Goal: Complete application form

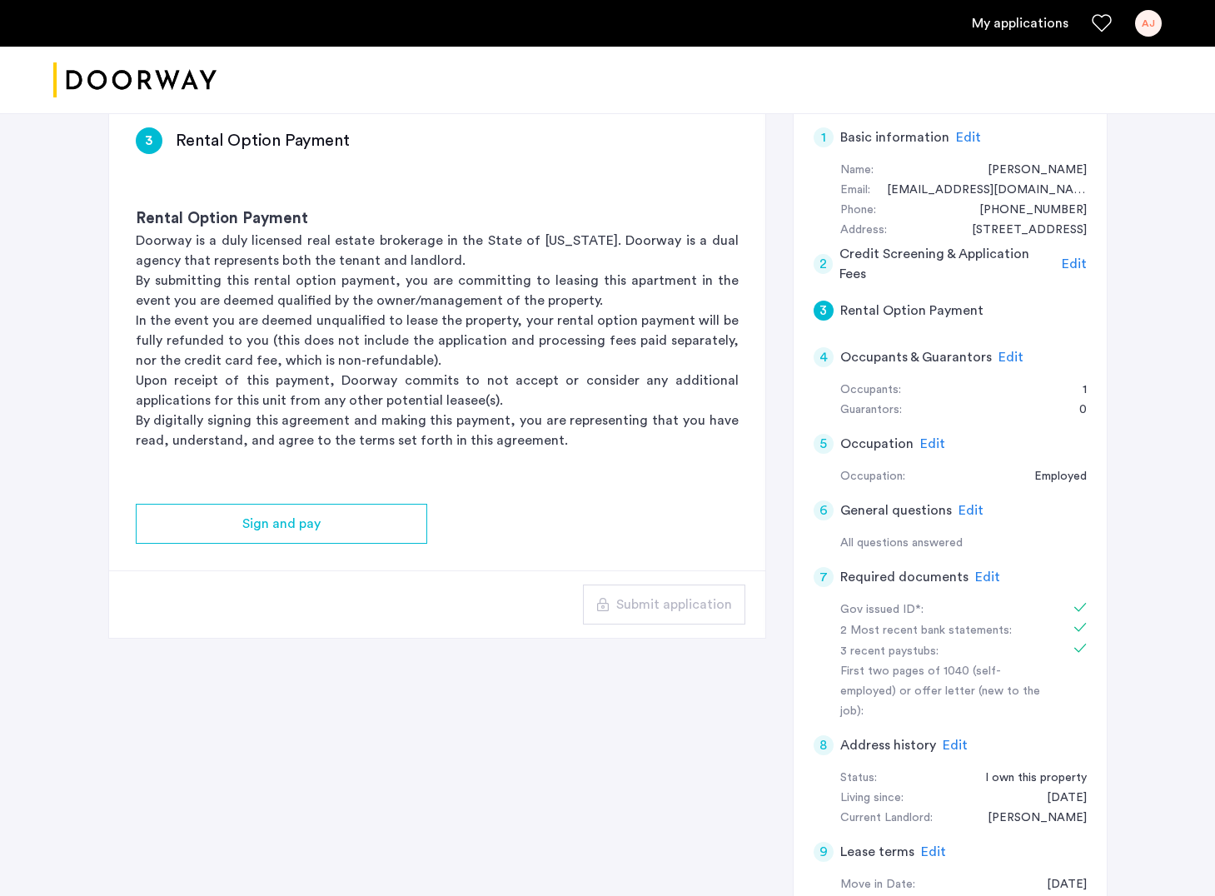
click at [899, 409] on div "Guarantors:" at bounding box center [871, 411] width 62 height 20
click at [1005, 357] on span "Edit" at bounding box center [1011, 357] width 25 height 13
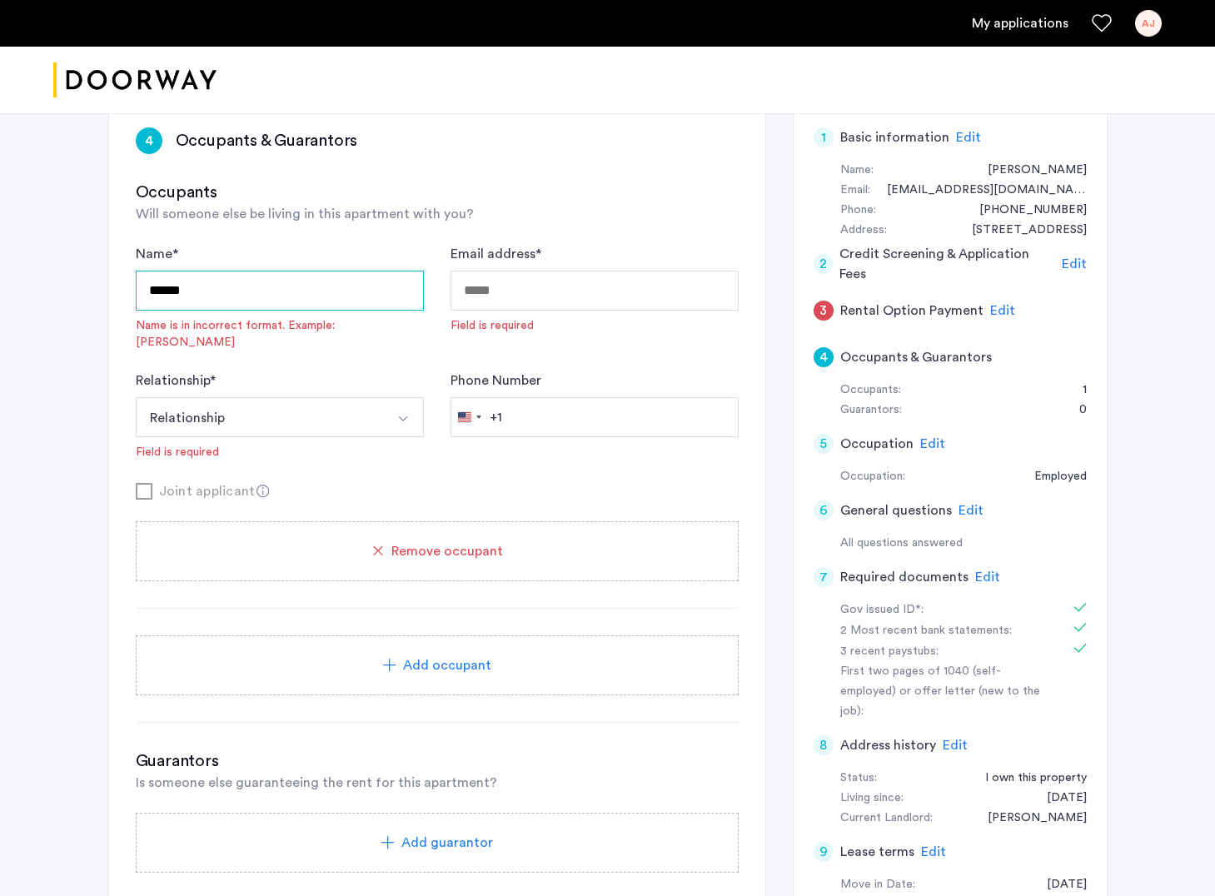
drag, startPoint x: 334, startPoint y: 302, endPoint x: 146, endPoint y: 289, distance: 188.7
click at [403, 542] on span "Remove occupant" at bounding box center [447, 551] width 112 height 20
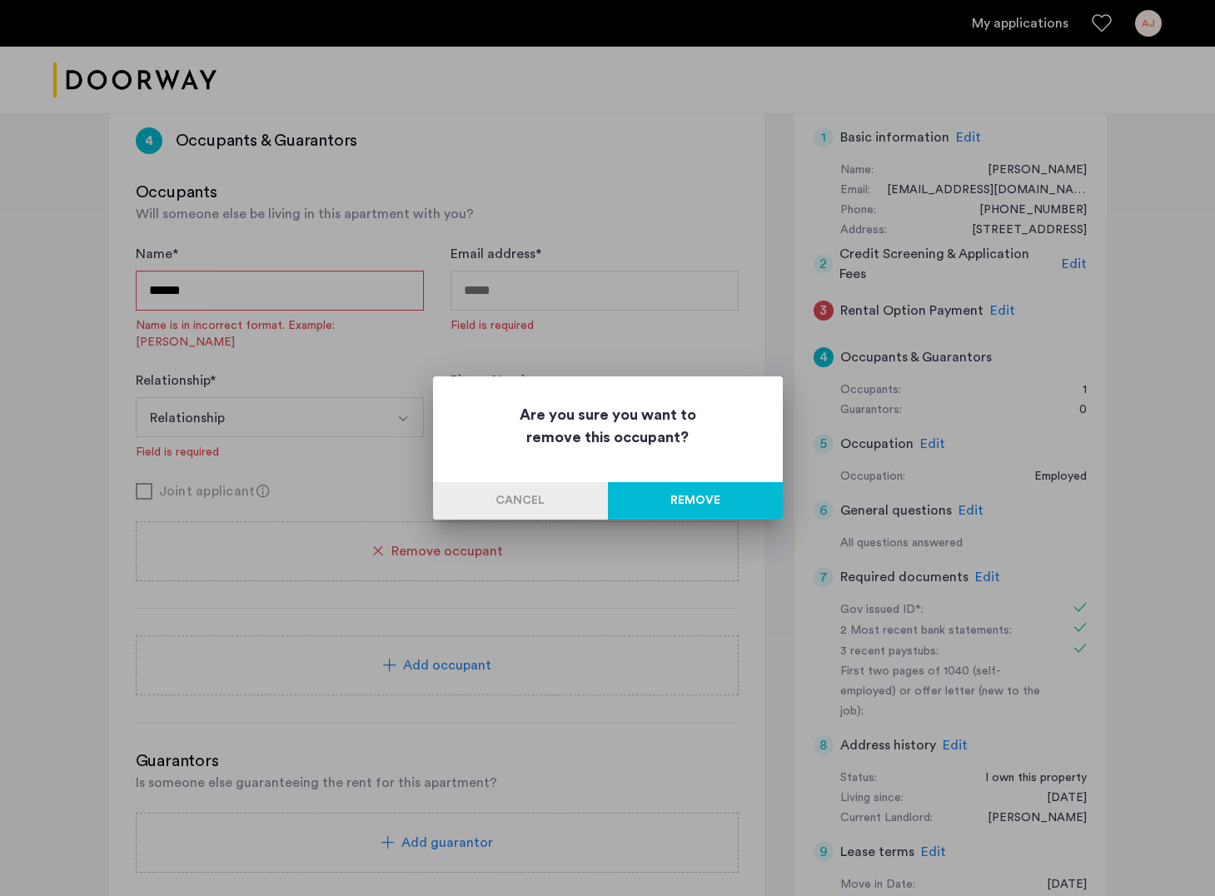
click at [670, 496] on button "Remove" at bounding box center [695, 500] width 175 height 37
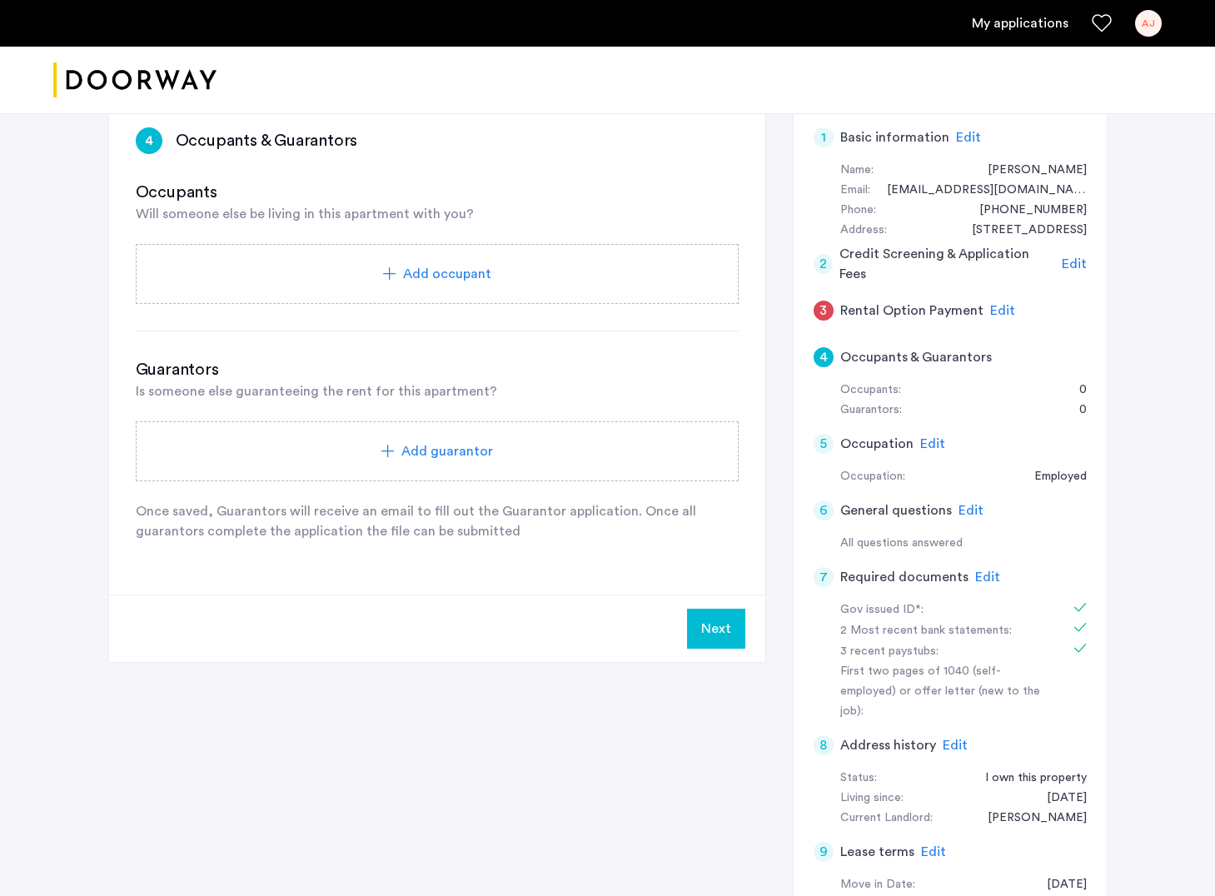
click at [435, 461] on span "Add guarantor" at bounding box center [447, 451] width 92 height 20
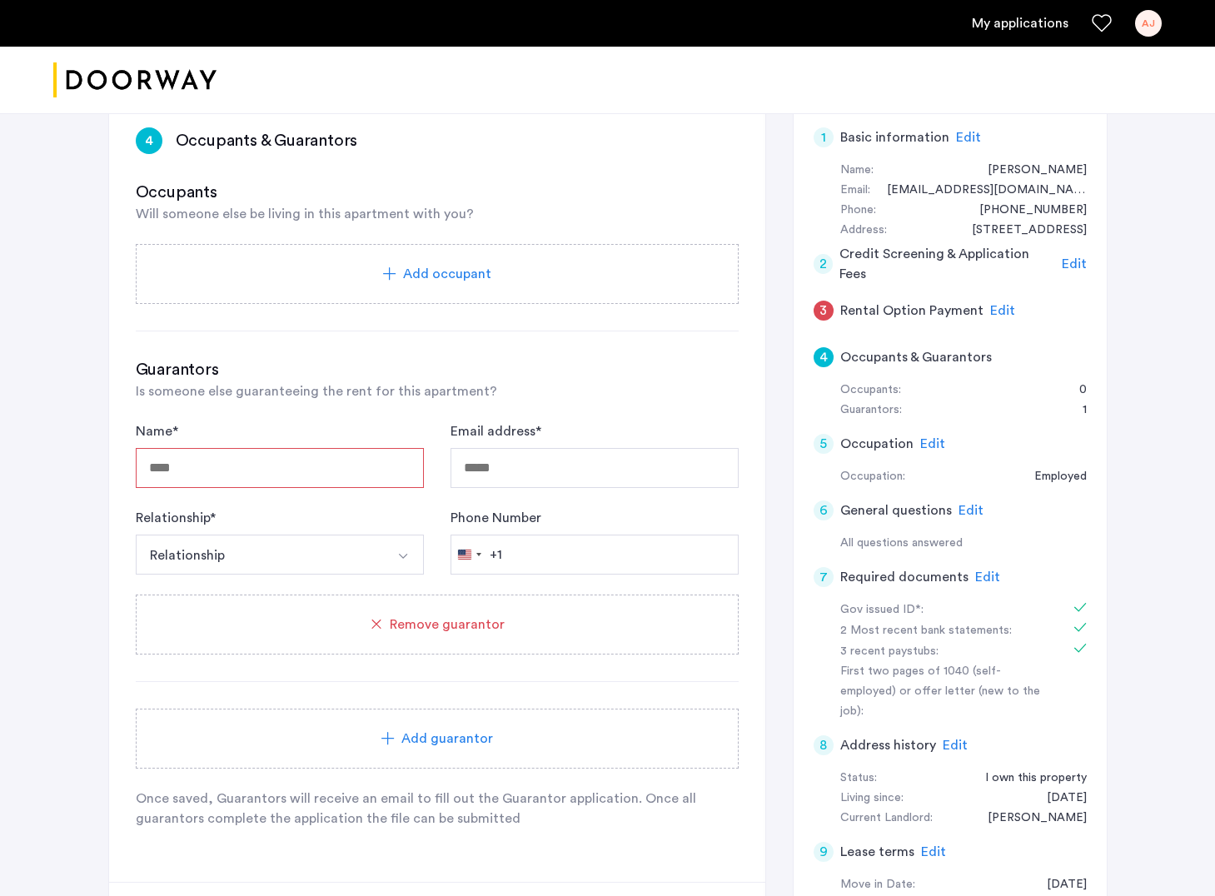
click at [377, 568] on button "Relationship" at bounding box center [260, 555] width 249 height 40
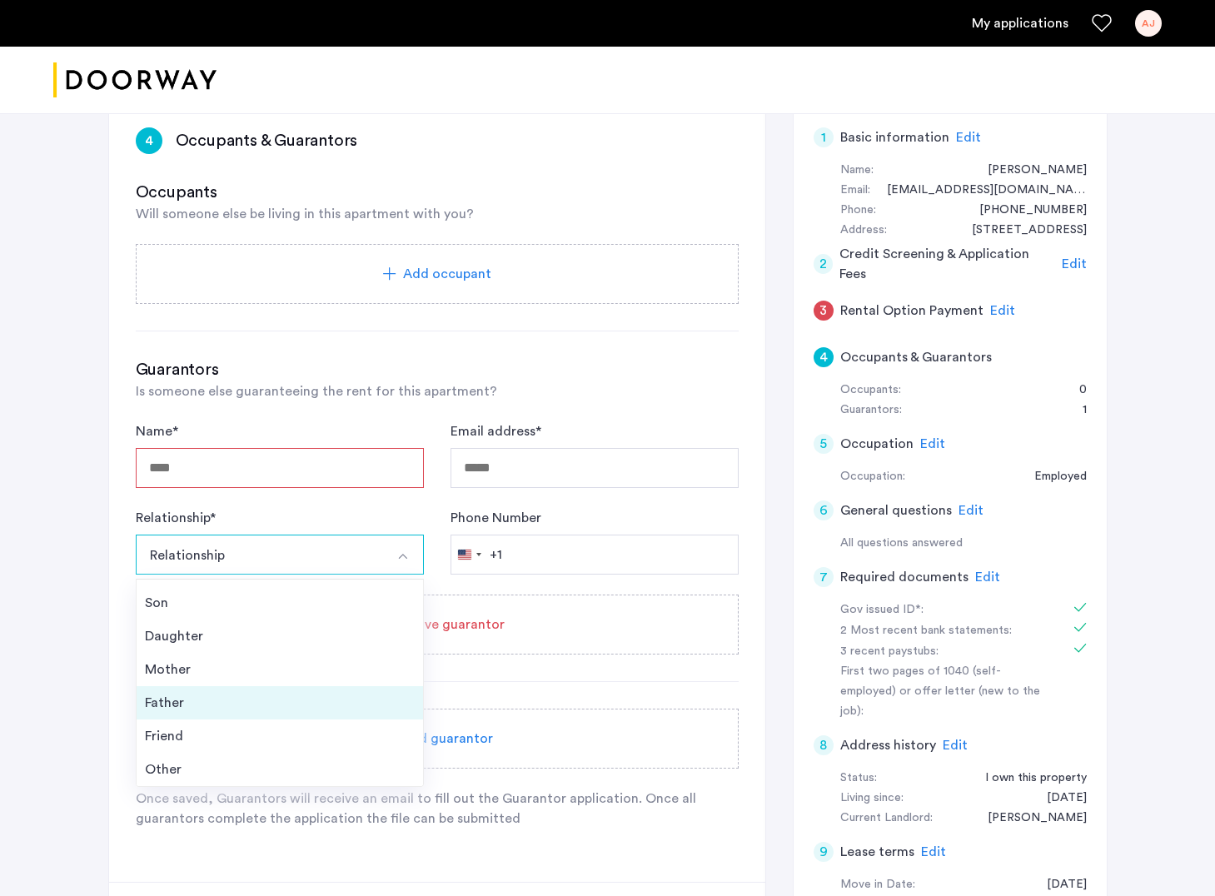
scroll to position [60, 0]
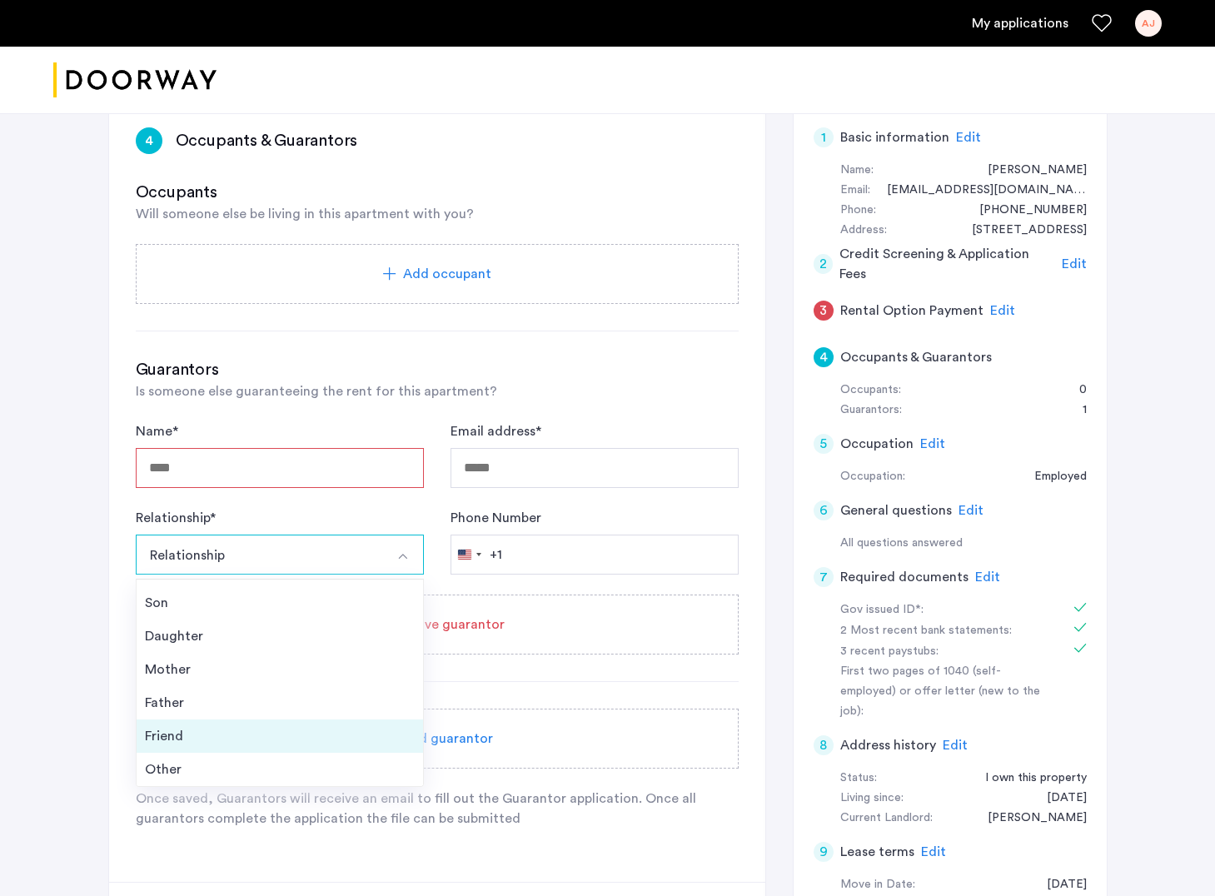
click at [328, 731] on div "Friend" at bounding box center [280, 736] width 270 height 20
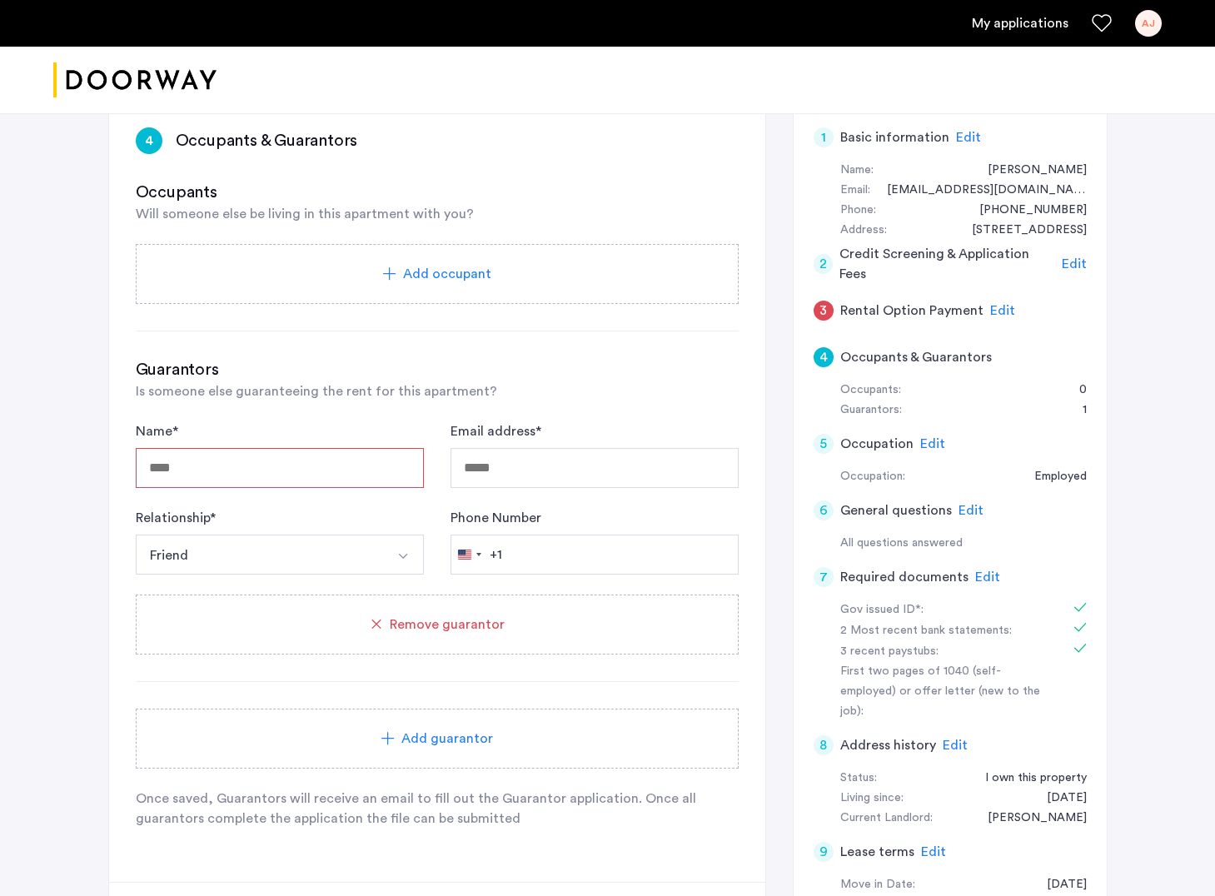
click at [327, 462] on input "Name *" at bounding box center [280, 468] width 288 height 40
type input "**********"
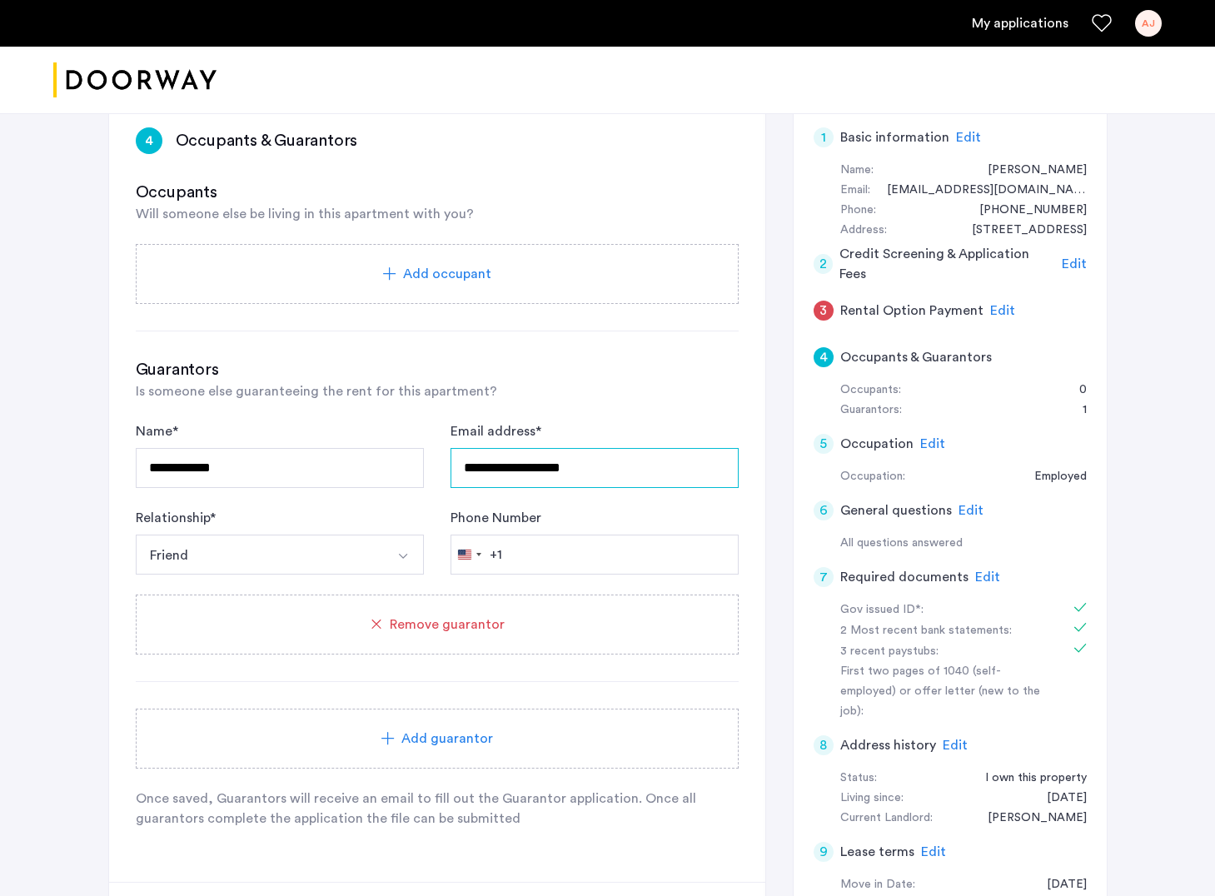
type input "**********"
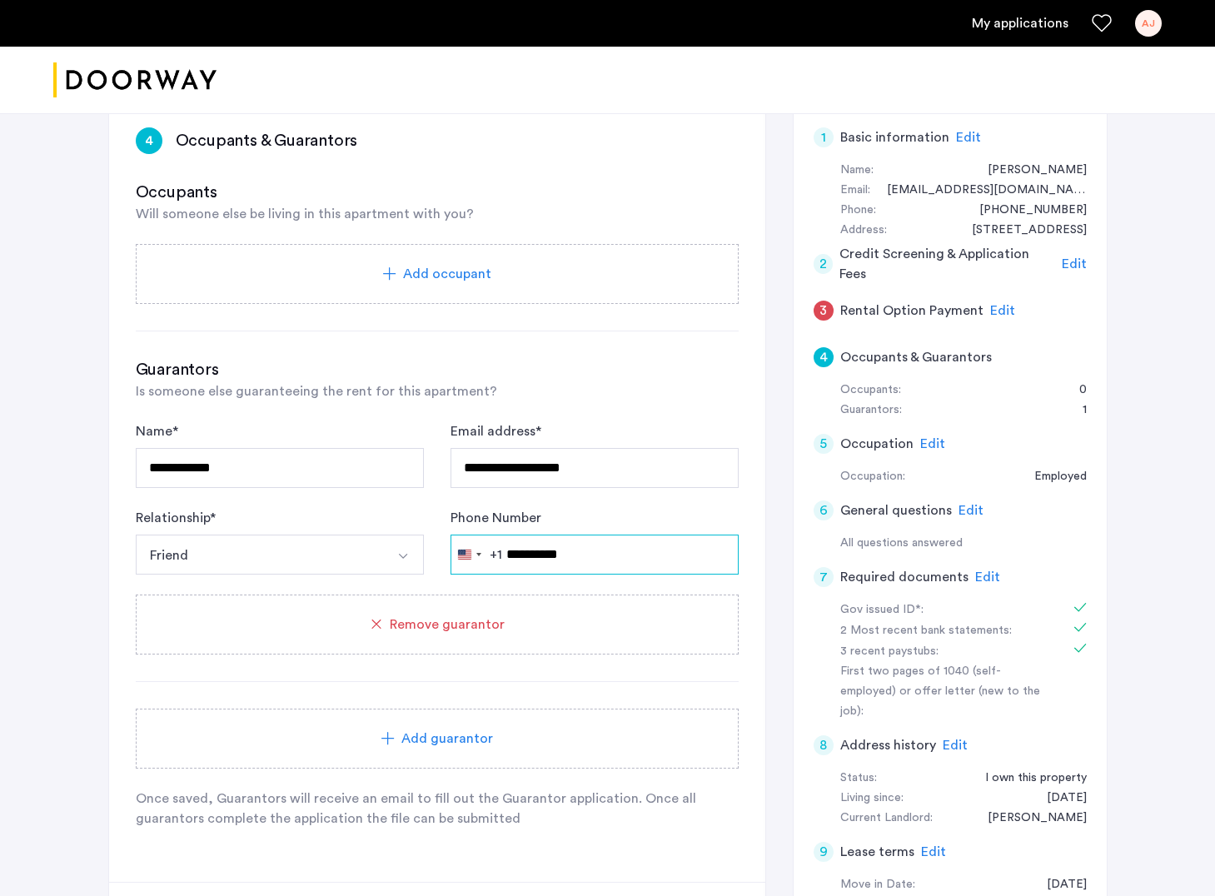
type input "**********"
click at [623, 400] on div "Guarantors Is someone else guaranteeing the rent for this apartment?" at bounding box center [437, 379] width 603 height 43
click at [506, 738] on div "Add guarantor" at bounding box center [437, 739] width 563 height 20
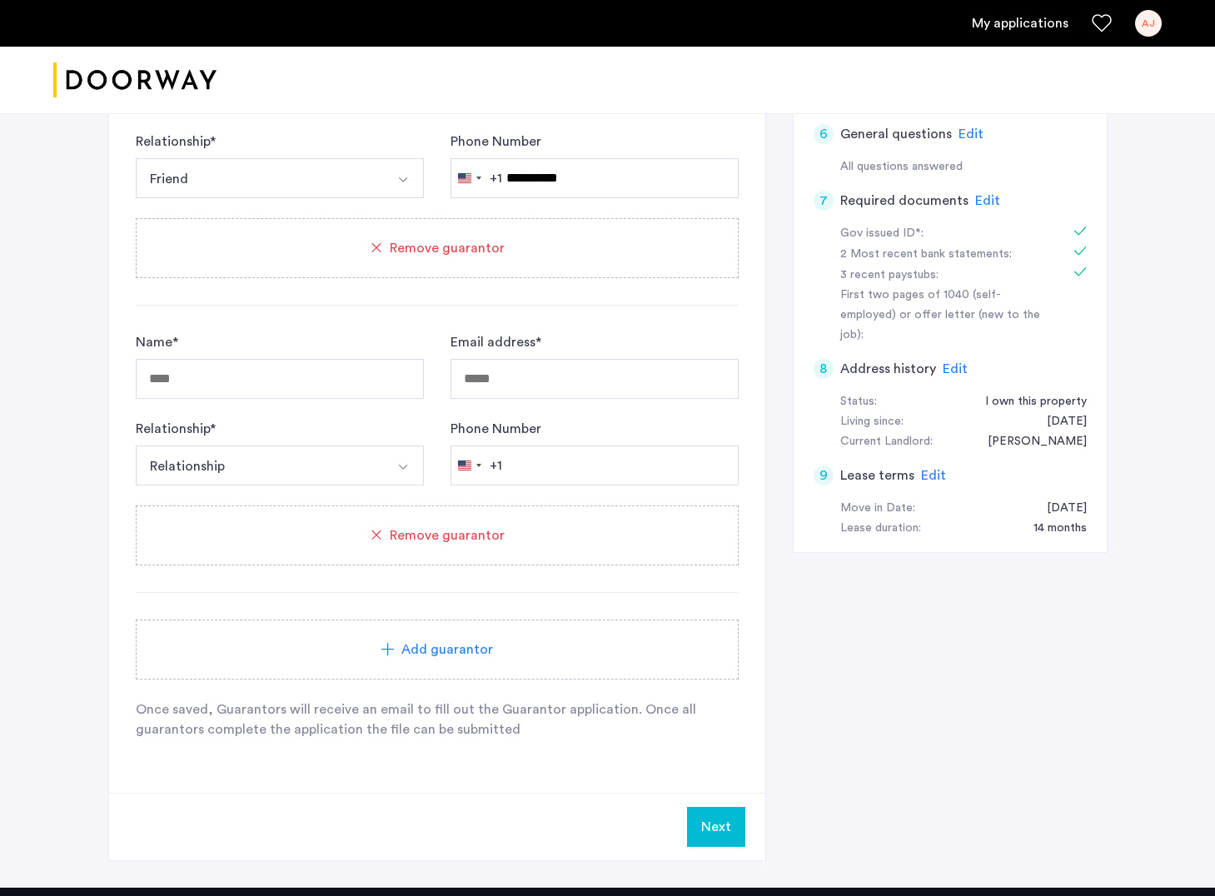
scroll to position [655, 0]
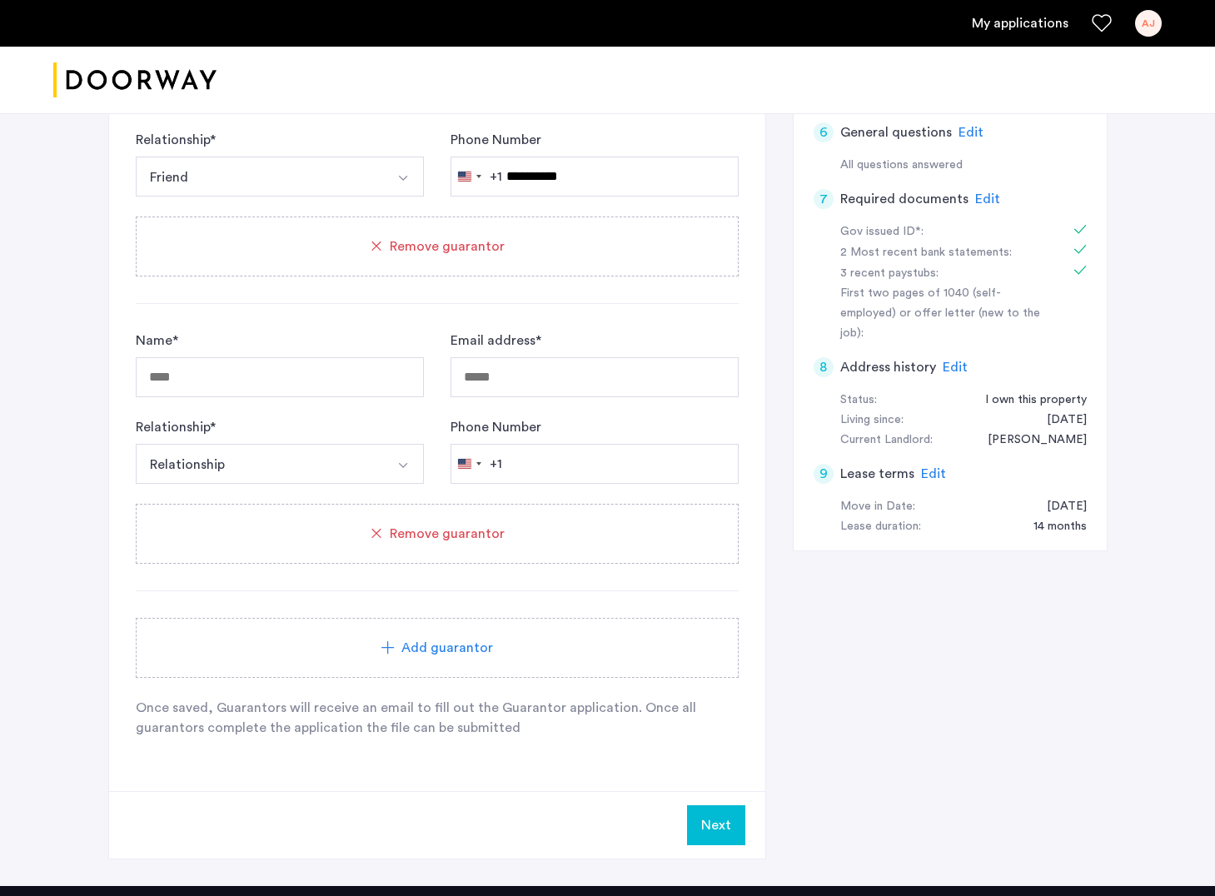
click at [451, 551] on div "Remove guarantor" at bounding box center [437, 534] width 603 height 60
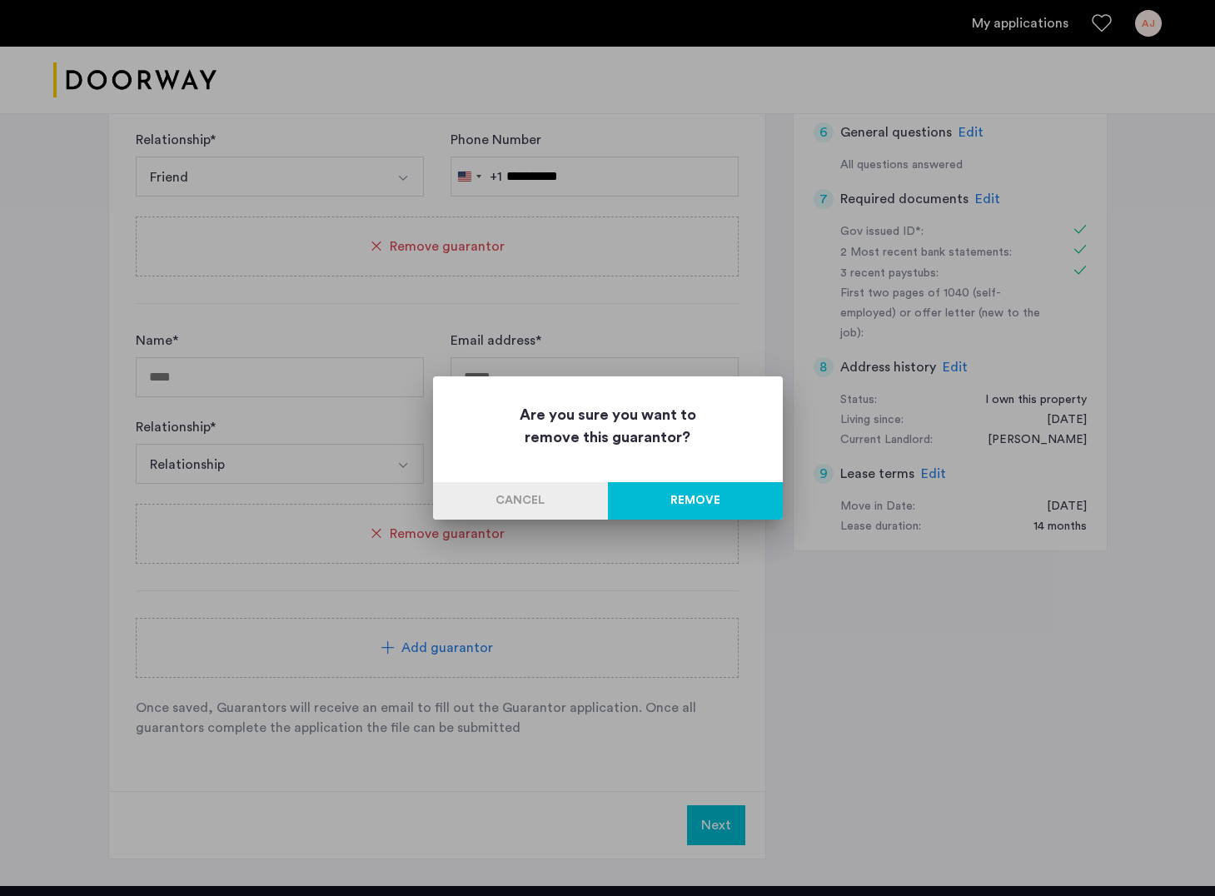
scroll to position [0, 0]
click at [665, 499] on button "Remove" at bounding box center [695, 500] width 175 height 37
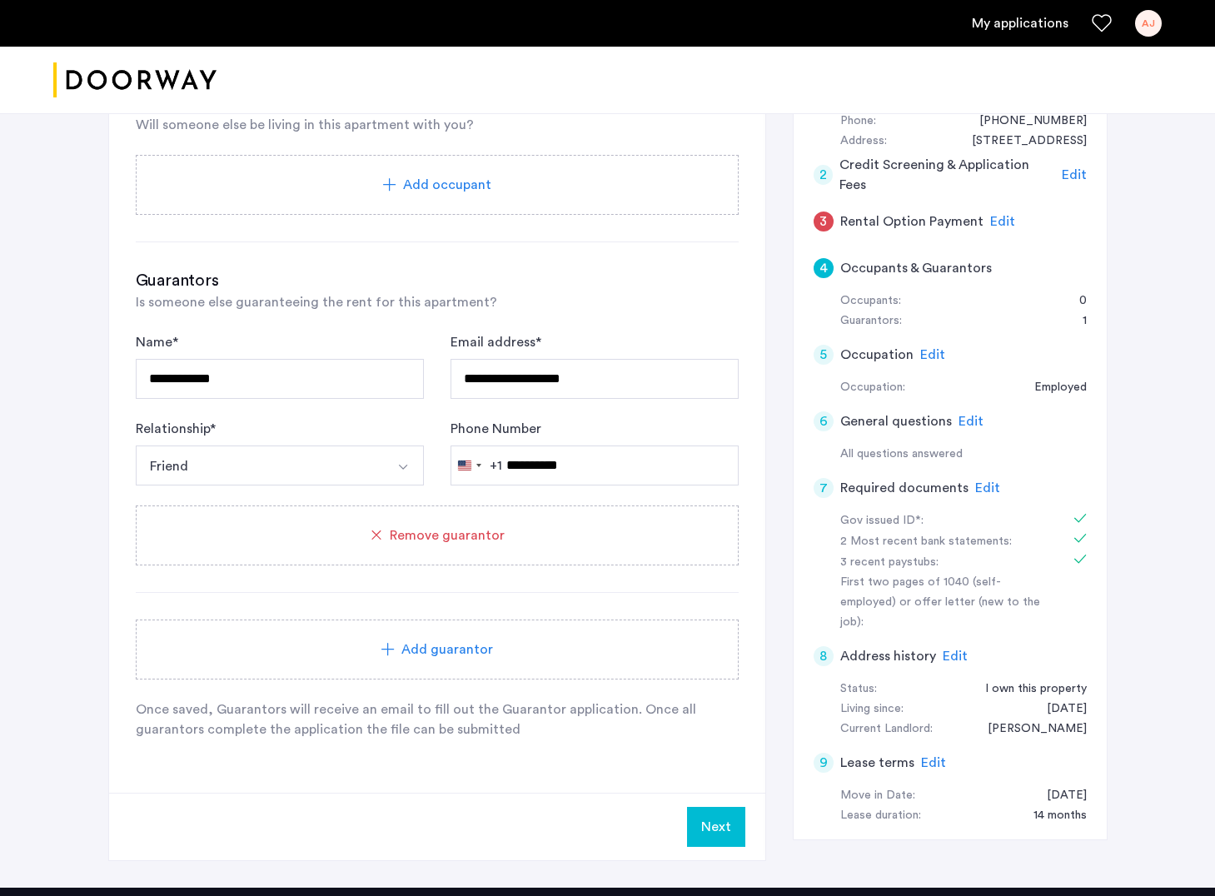
scroll to position [356, 0]
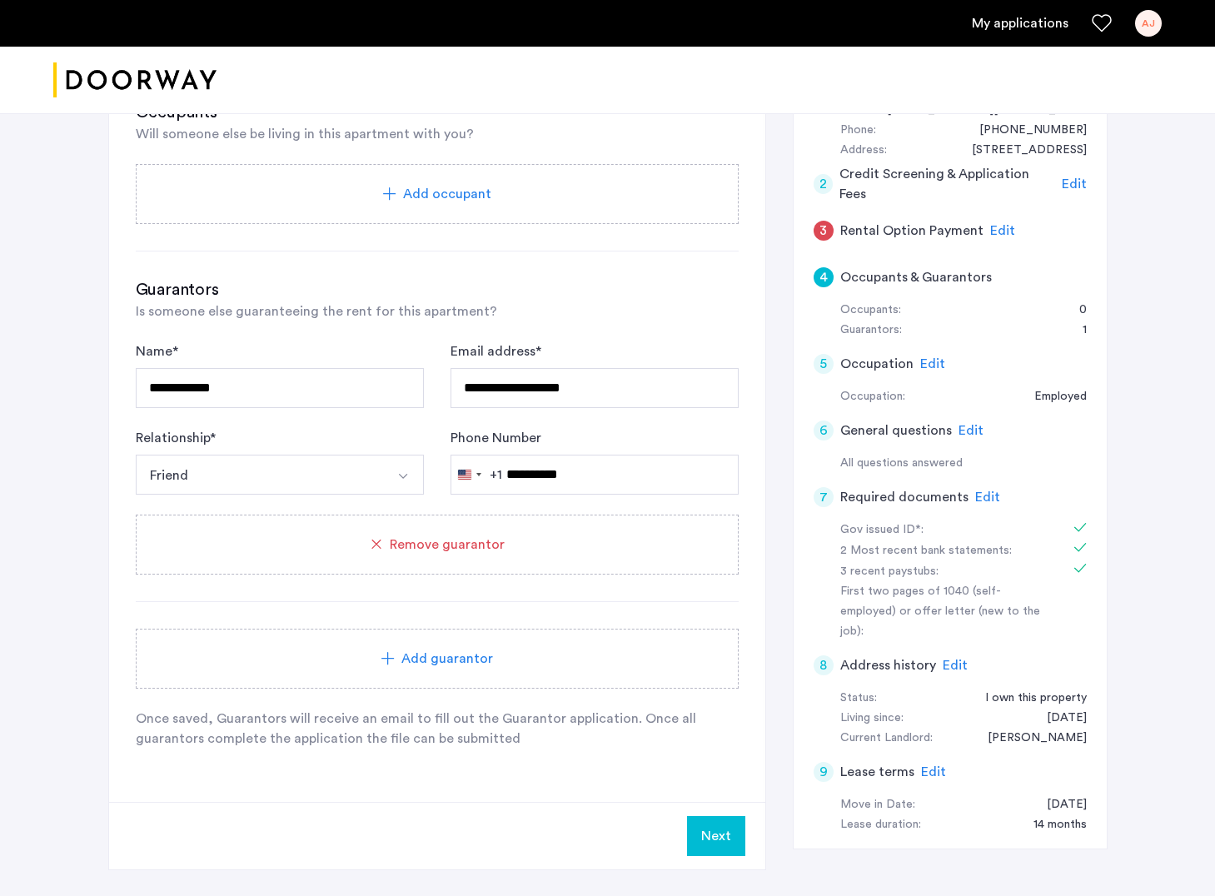
click at [705, 825] on button "Next" at bounding box center [716, 836] width 58 height 40
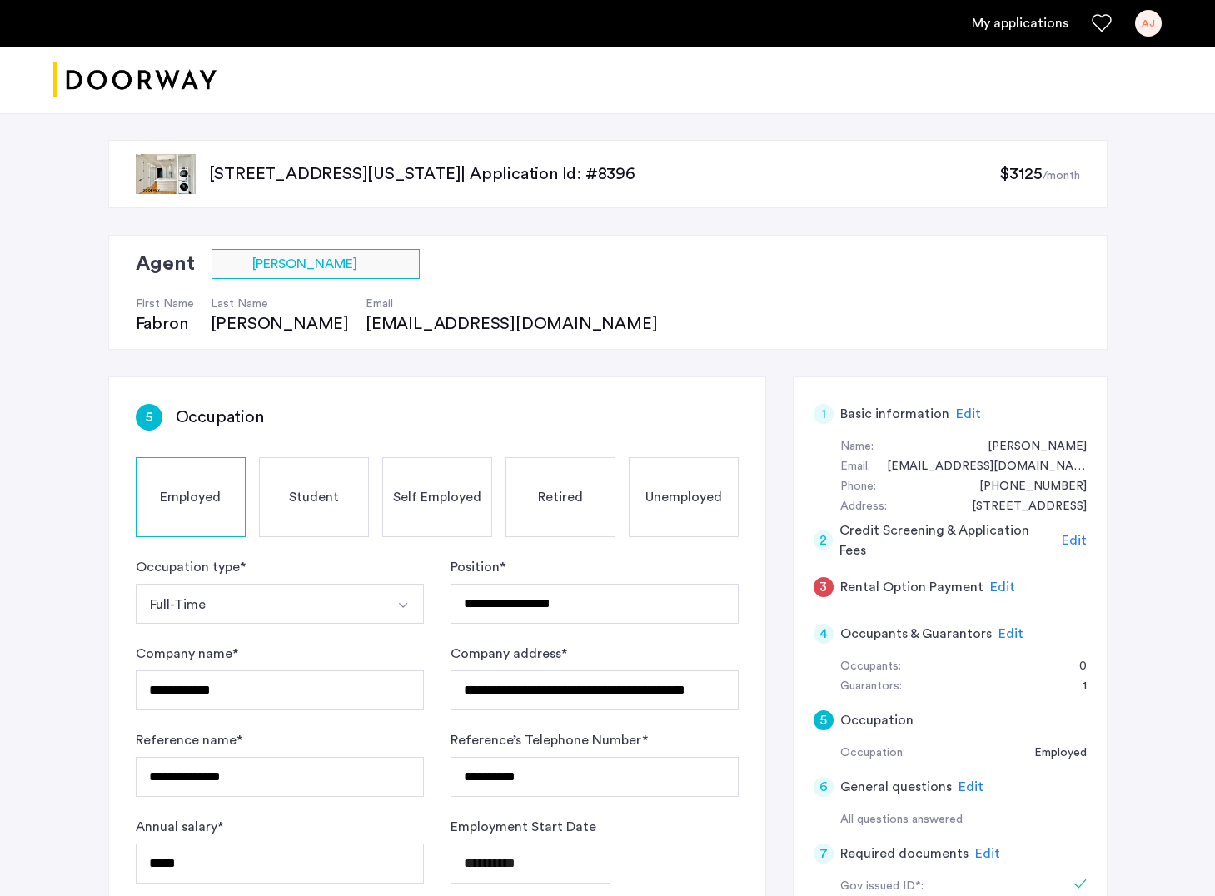
scroll to position [0, 0]
click at [826, 538] on div "2" at bounding box center [824, 541] width 20 height 20
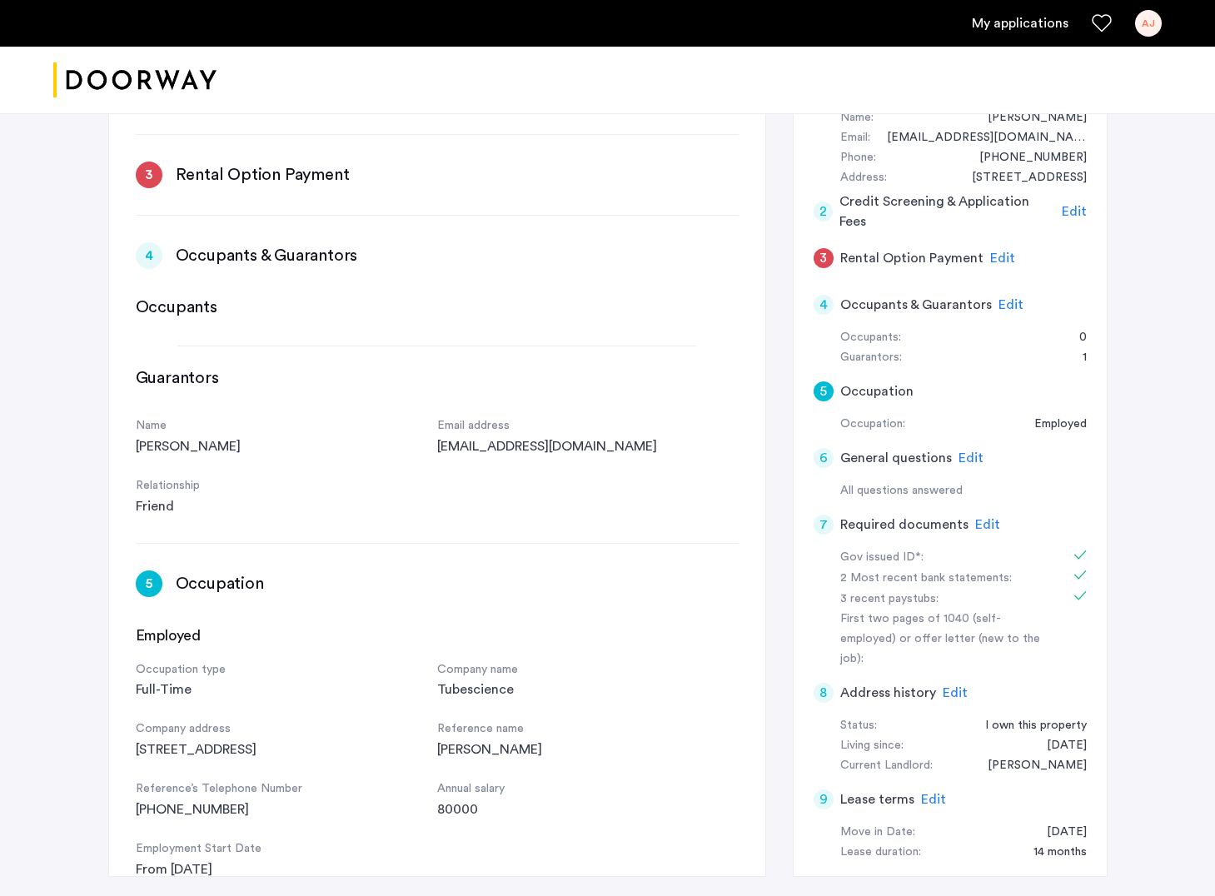
scroll to position [326, 0]
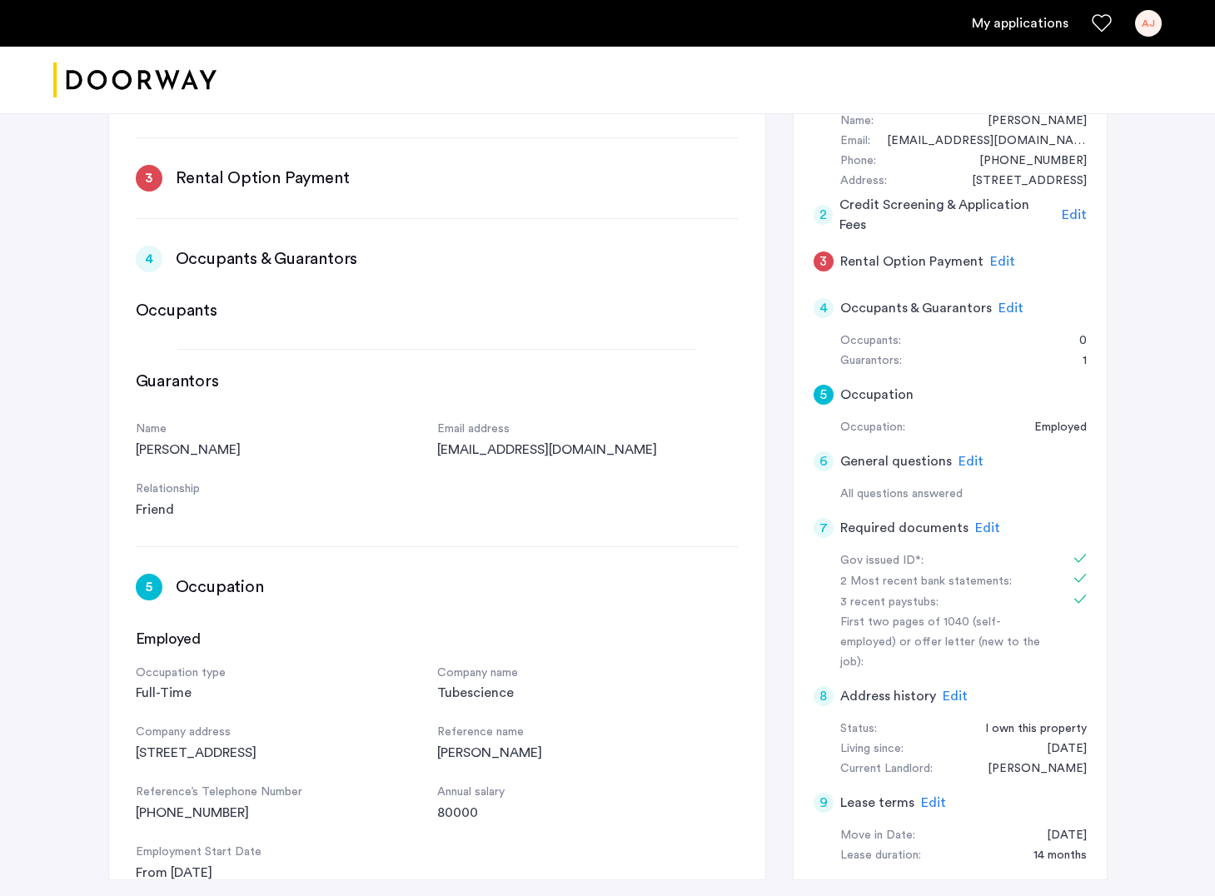
click at [826, 210] on div "2" at bounding box center [824, 215] width 20 height 20
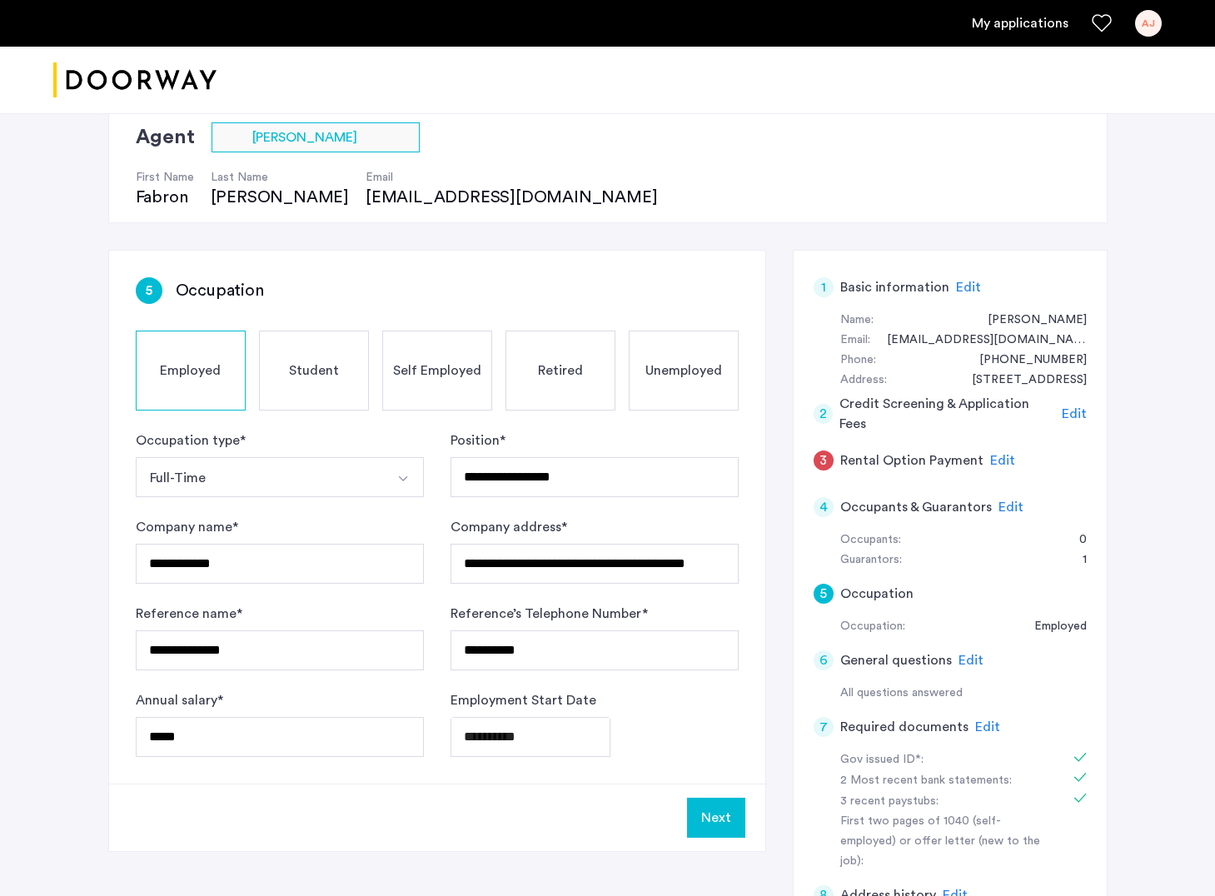
scroll to position [113, 0]
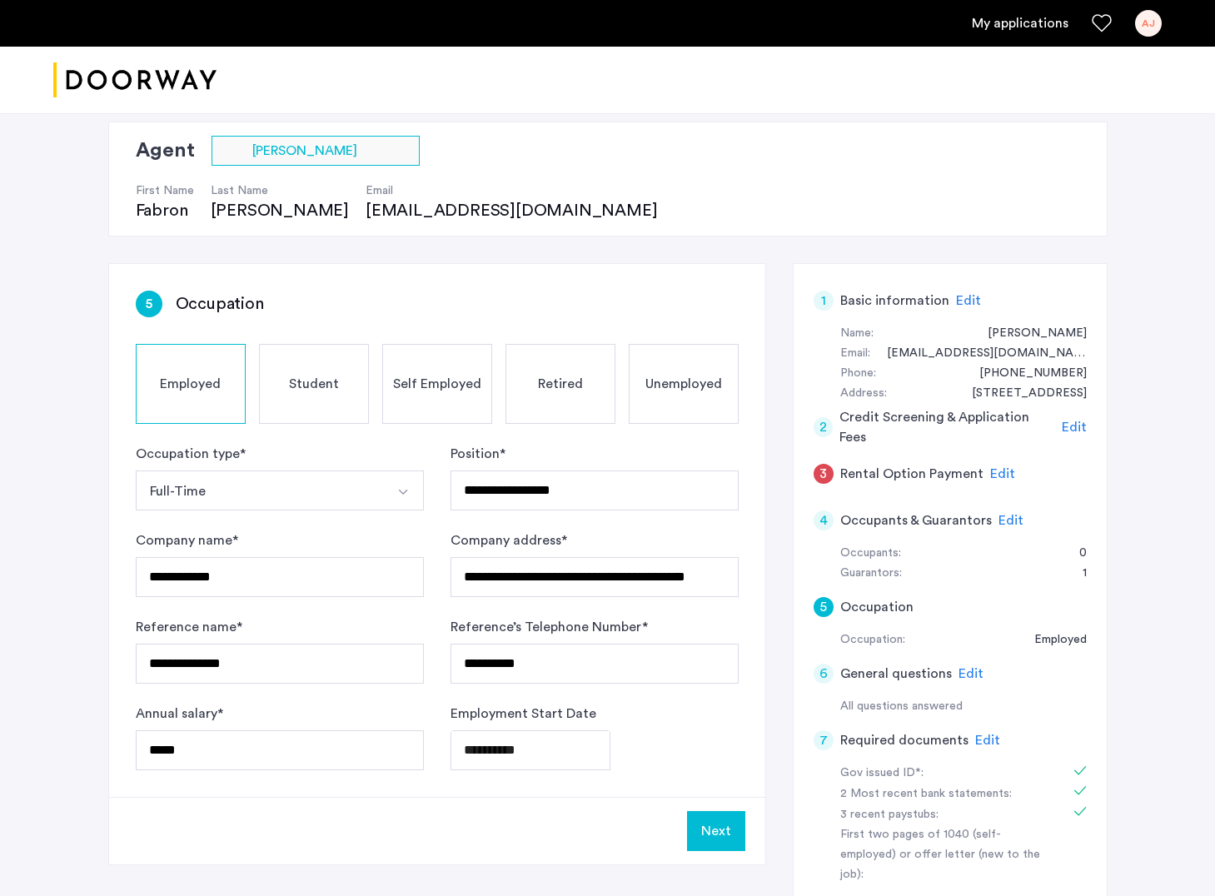
click at [826, 307] on div "1" at bounding box center [824, 301] width 20 height 20
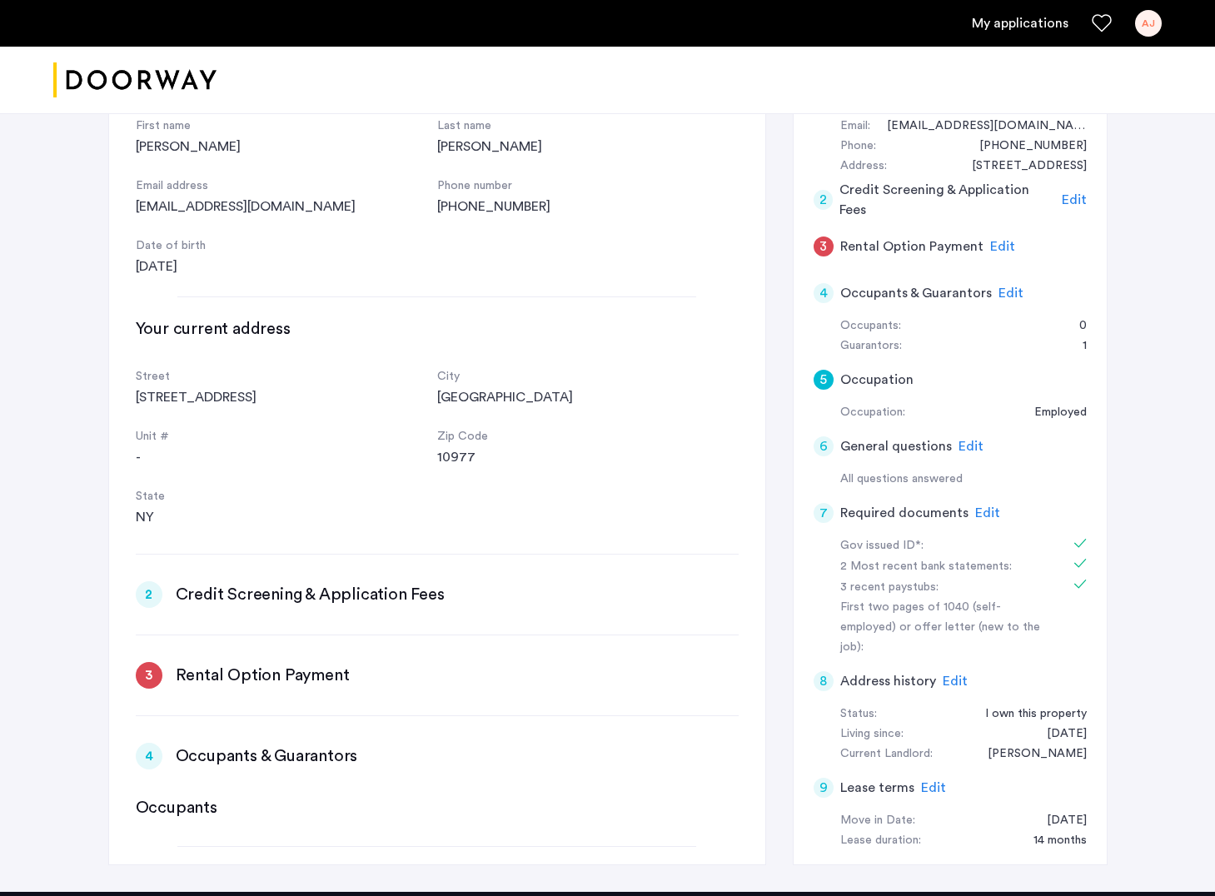
scroll to position [377, 0]
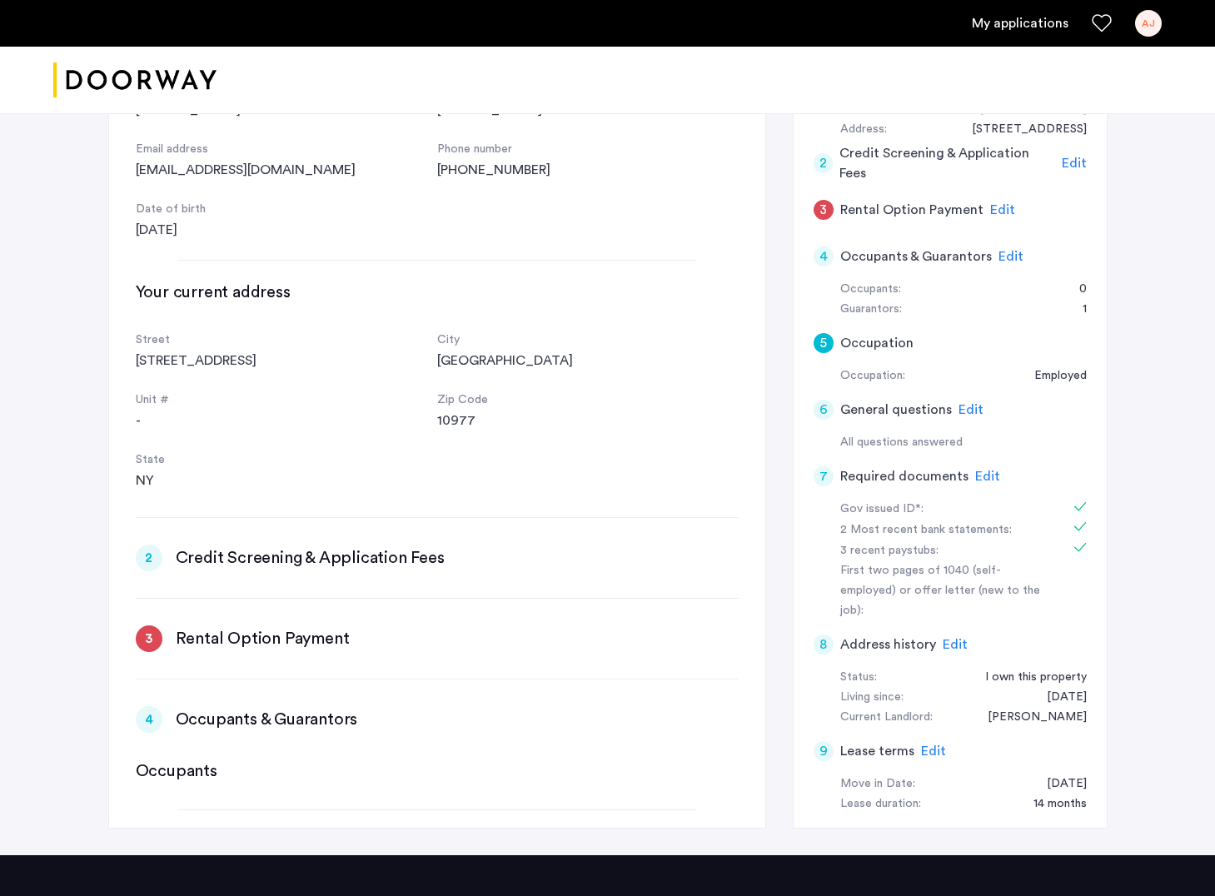
click at [825, 400] on div "6" at bounding box center [824, 410] width 20 height 20
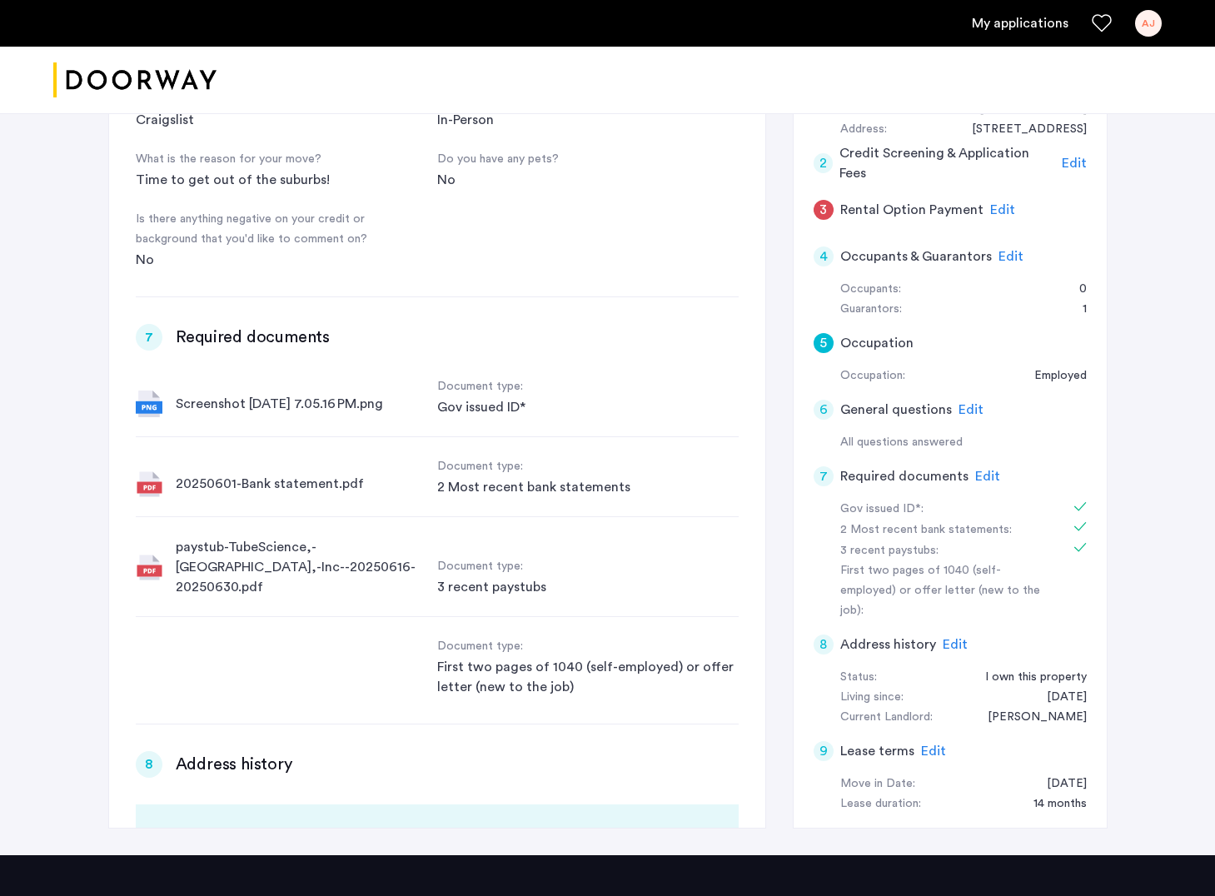
click at [825, 409] on div "6" at bounding box center [824, 410] width 20 height 20
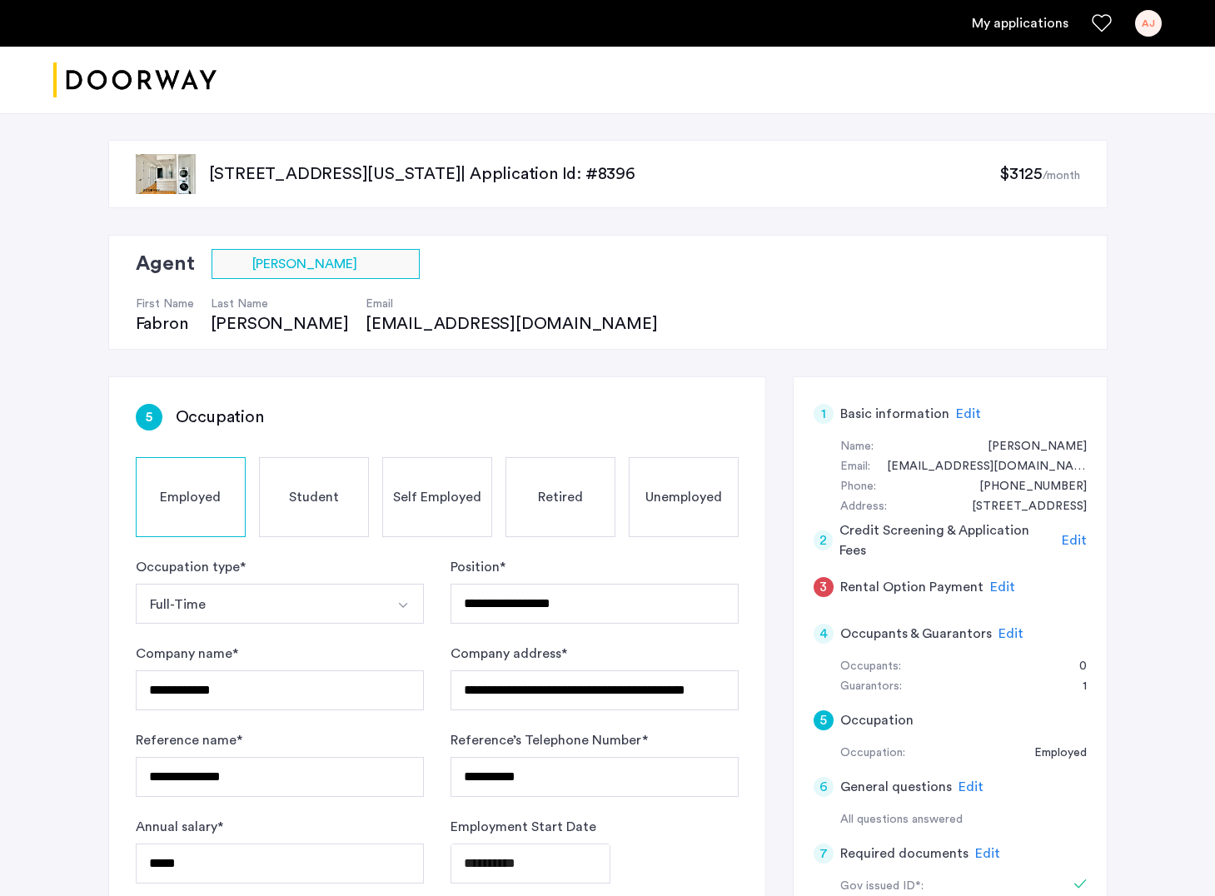
scroll to position [0, 0]
click at [1032, 28] on link "My applications" at bounding box center [1020, 23] width 97 height 20
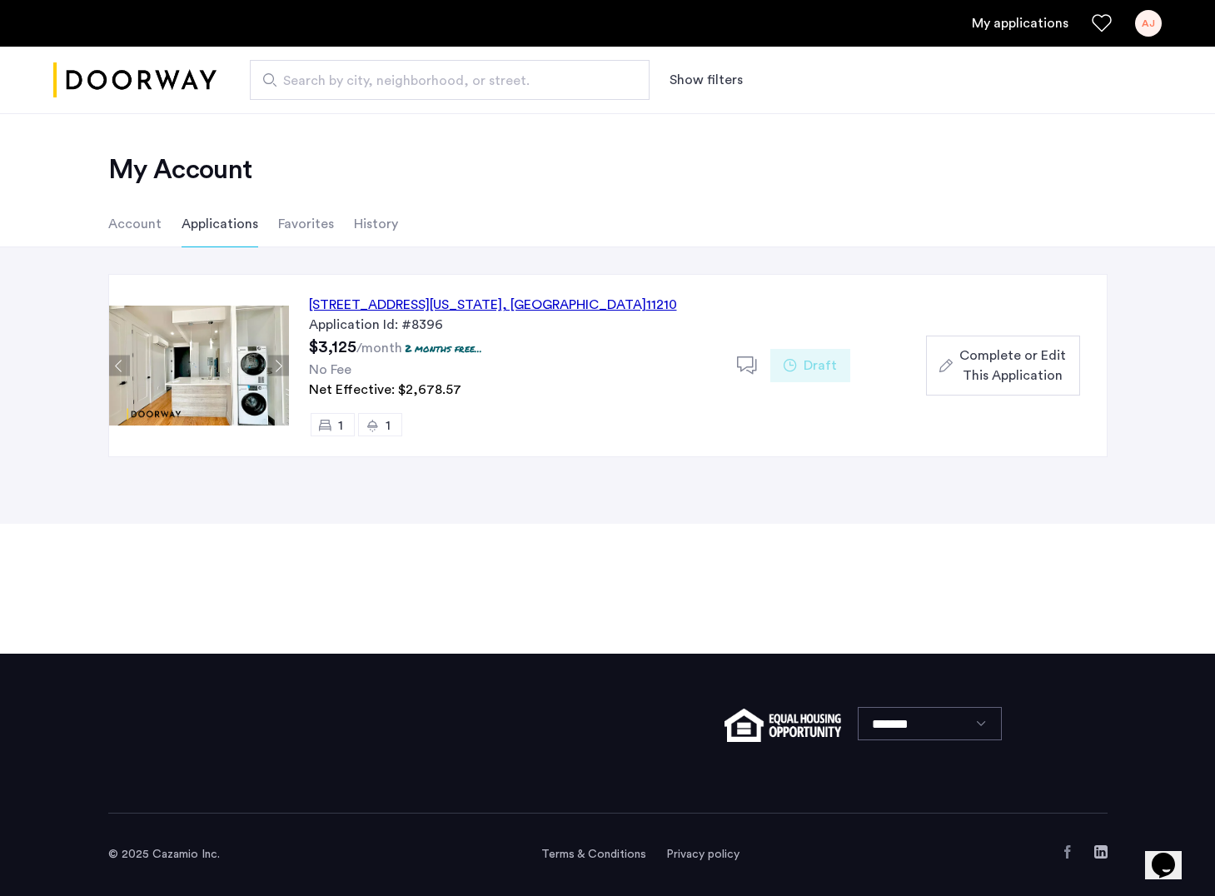
click at [126, 225] on li "Account" at bounding box center [134, 224] width 53 height 47
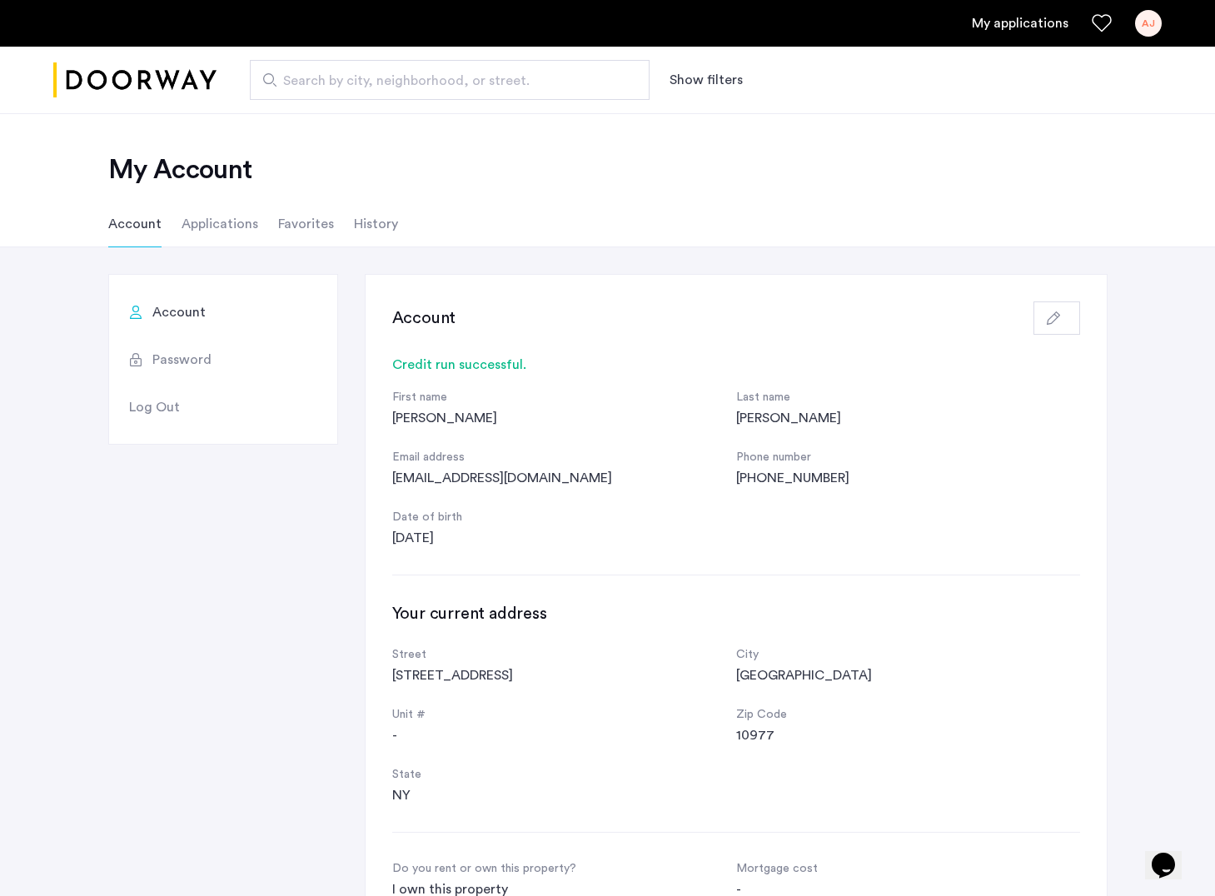
click at [117, 79] on img "Cazamio logo" at bounding box center [134, 80] width 163 height 62
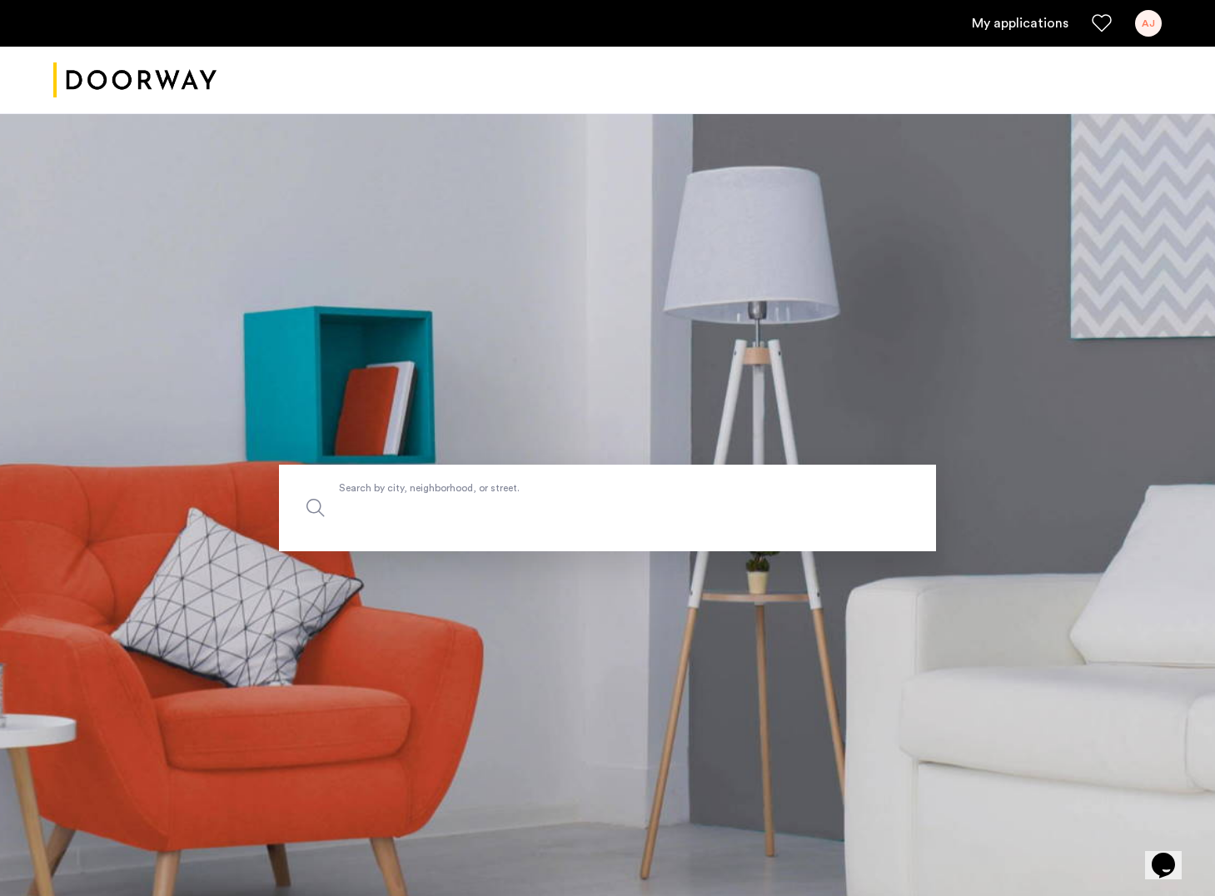
click at [410, 482] on input "Search by city, neighborhood, or street." at bounding box center [607, 508] width 657 height 87
click at [1159, 20] on div "AJ" at bounding box center [1148, 23] width 27 height 27
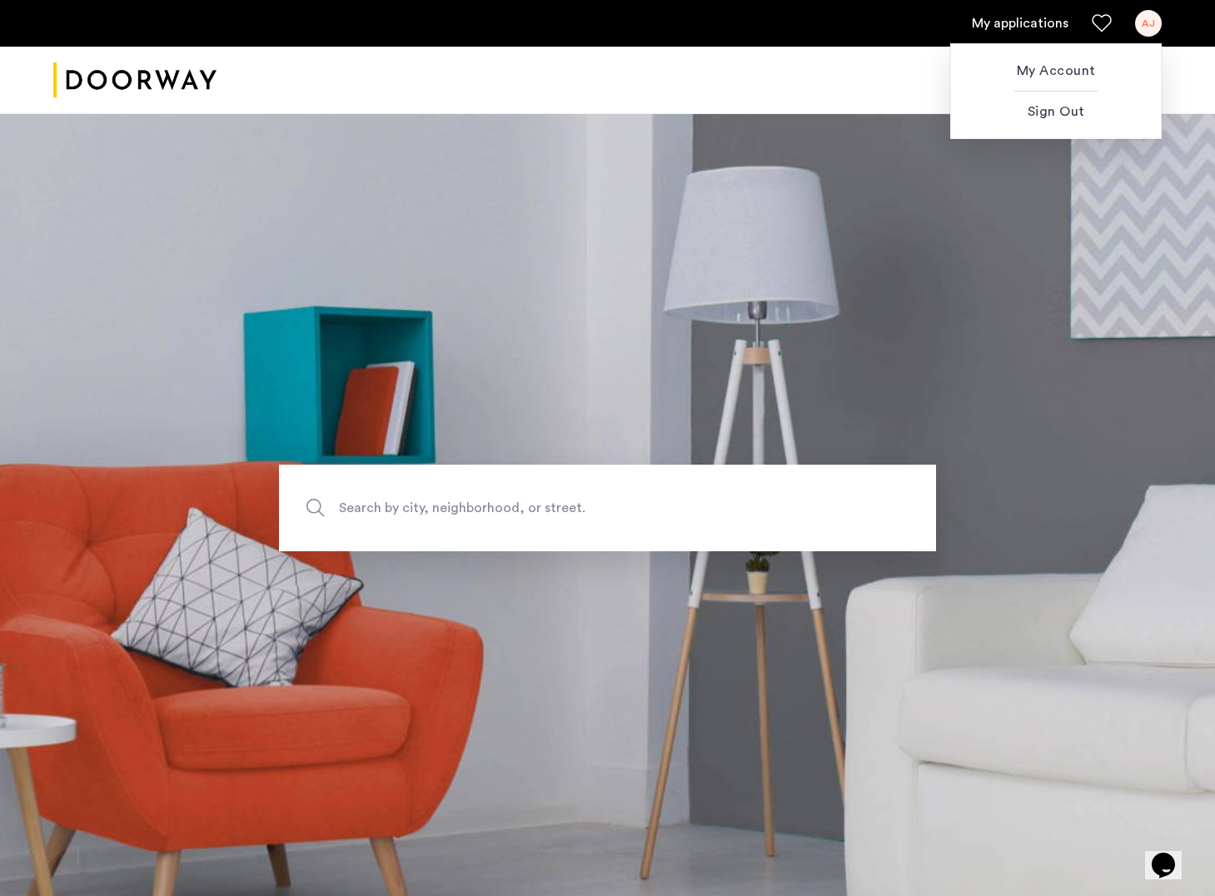
click at [630, 241] on div at bounding box center [607, 448] width 1215 height 896
